Goal: Task Accomplishment & Management: Manage account settings

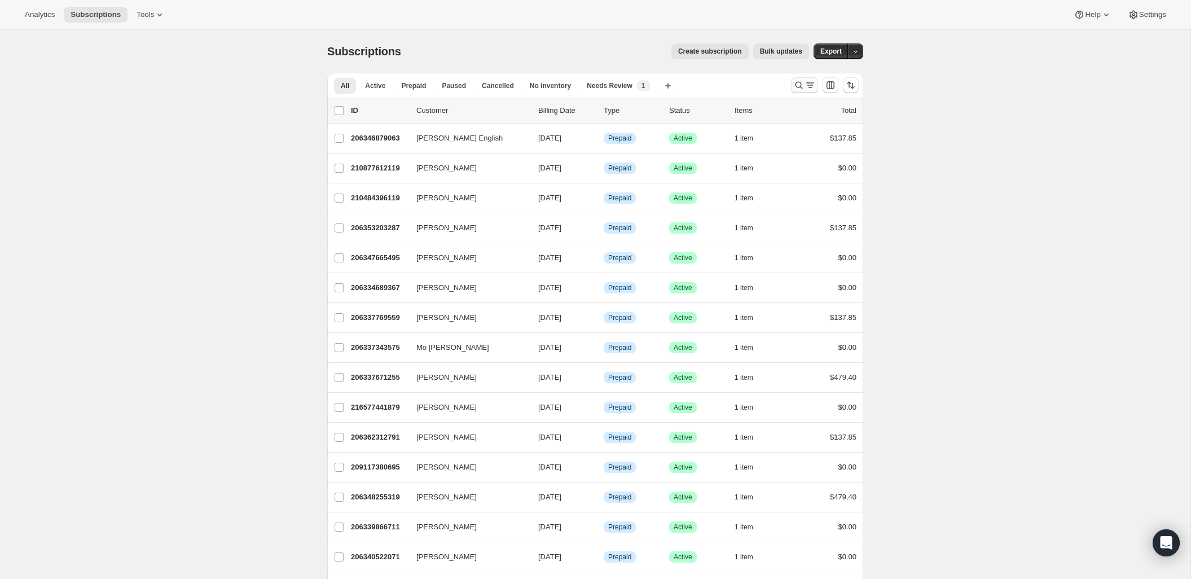
click at [806, 86] on icon "Search and filter results" at bounding box center [810, 85] width 11 height 11
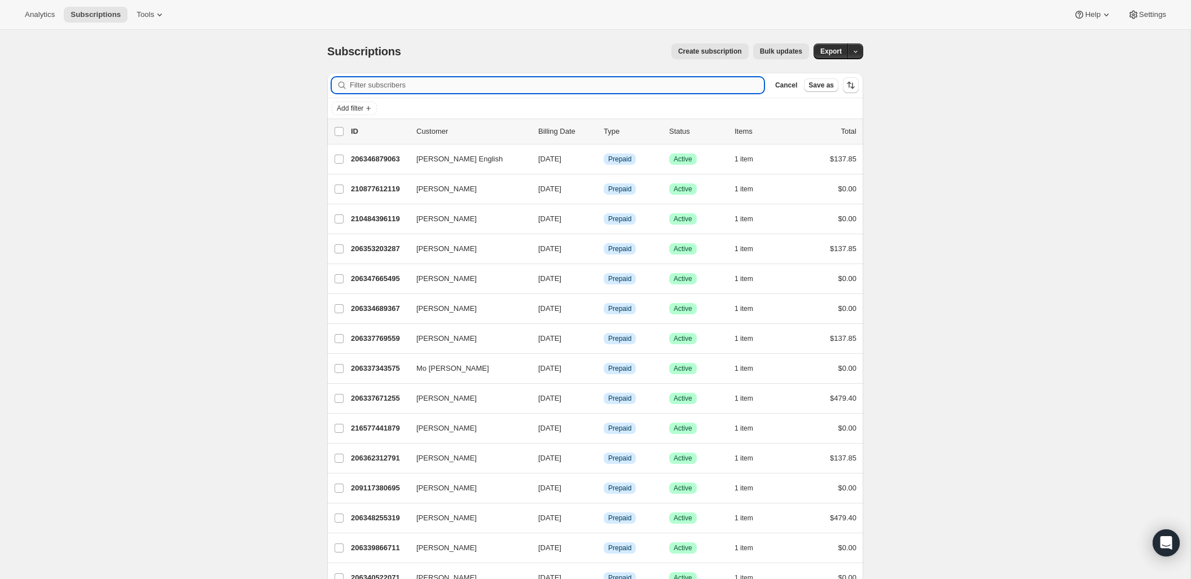
paste input "queenieleihk@hotmail.com"
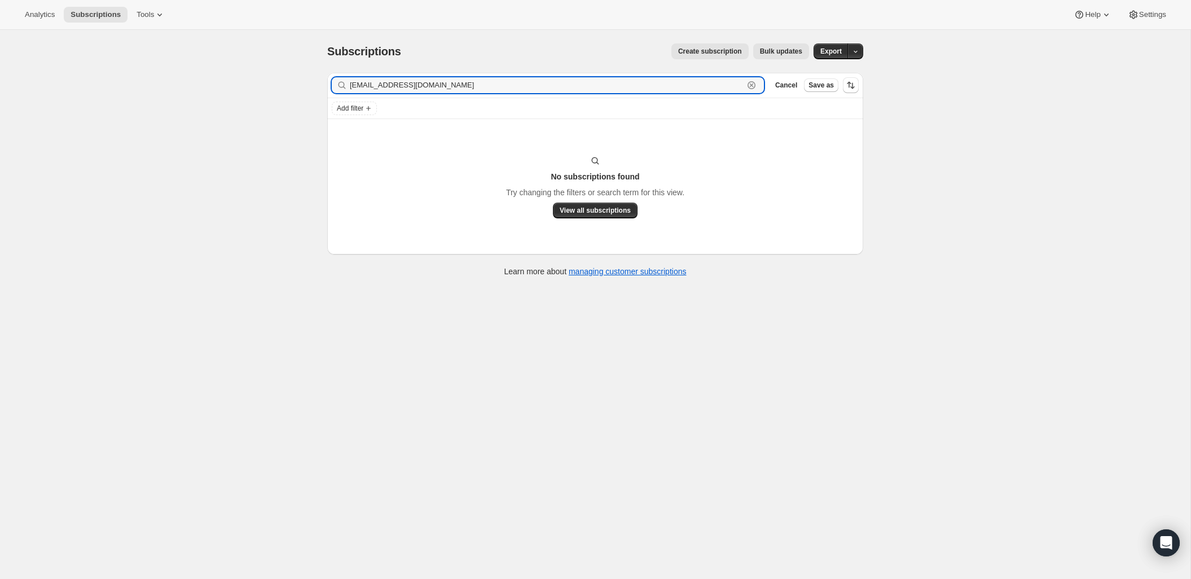
type input "queenieleihk@hotmail.com"
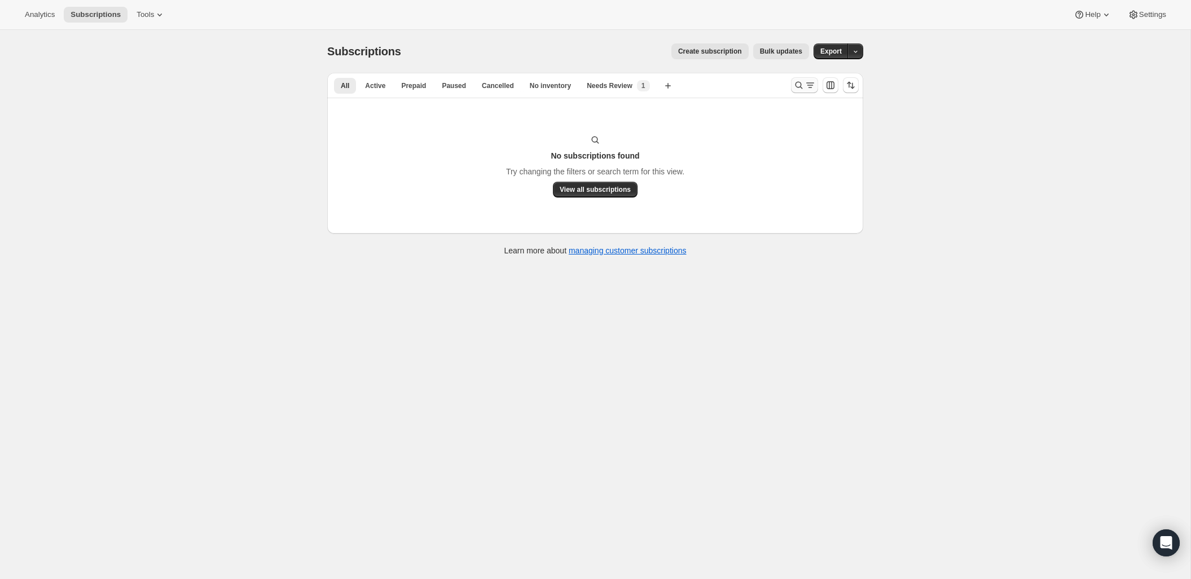
click at [802, 81] on icon "Search and filter results" at bounding box center [798, 85] width 11 height 11
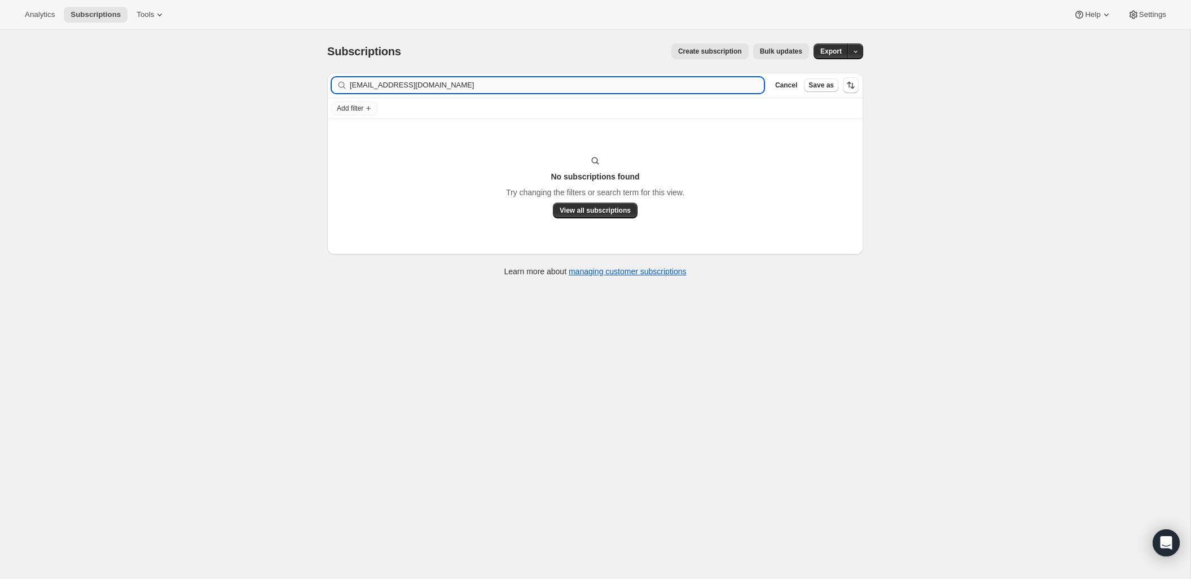
click at [475, 86] on input "queenieleihk@hotmail.com" at bounding box center [557, 85] width 414 height 16
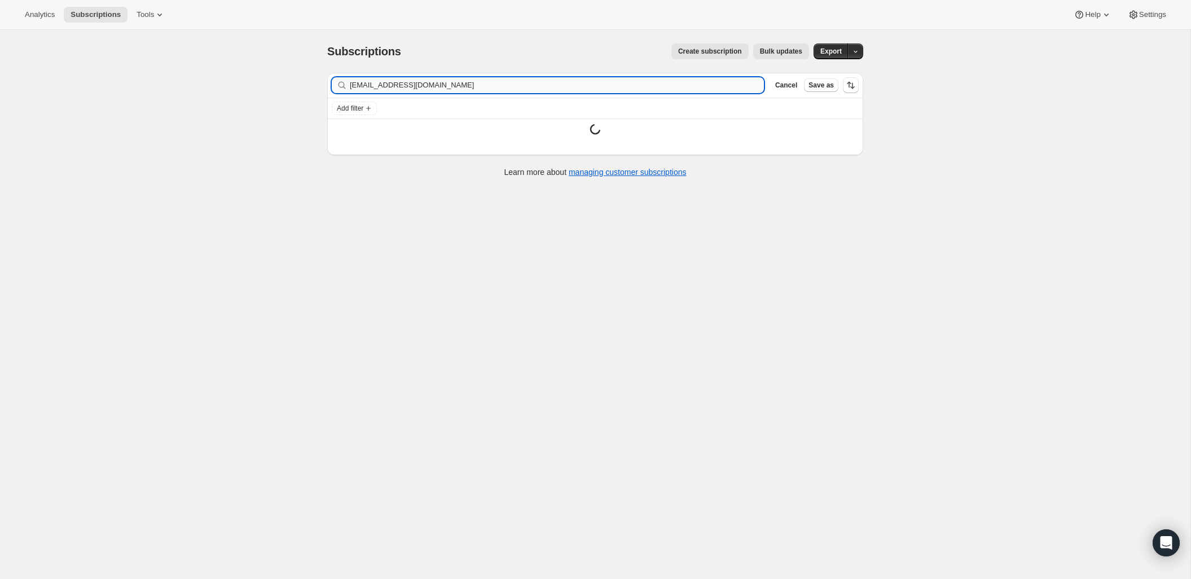
type input "qqkkyyll@gmail.com"
